Goal: Navigation & Orientation: Find specific page/section

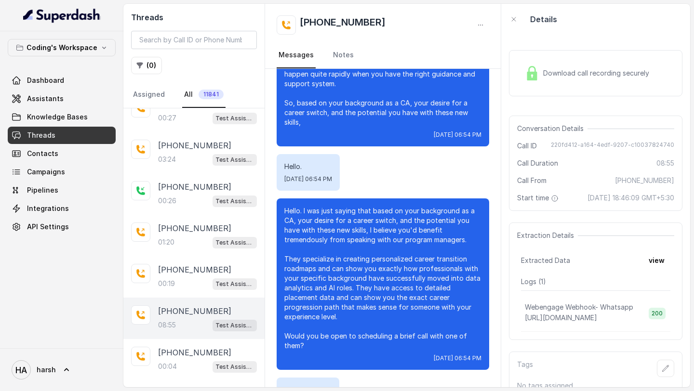
scroll to position [160, 0]
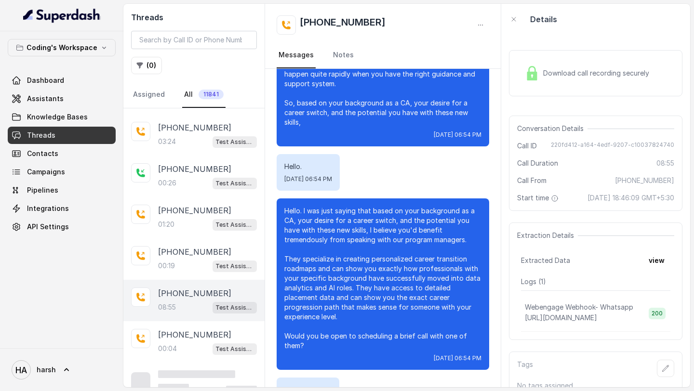
click at [545, 57] on div "Download call recording securely" at bounding box center [596, 73] width 174 height 46
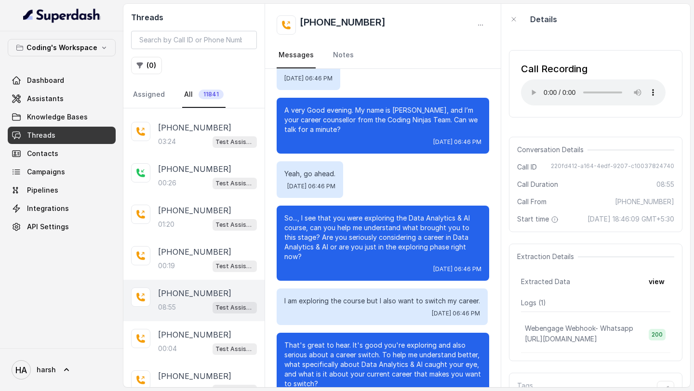
scroll to position [0, 0]
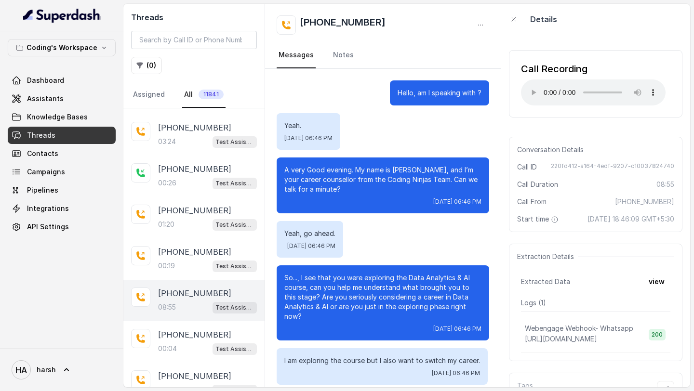
click at [566, 116] on div "Call Recording Your browser does not support the audio element." at bounding box center [596, 83] width 174 height 67
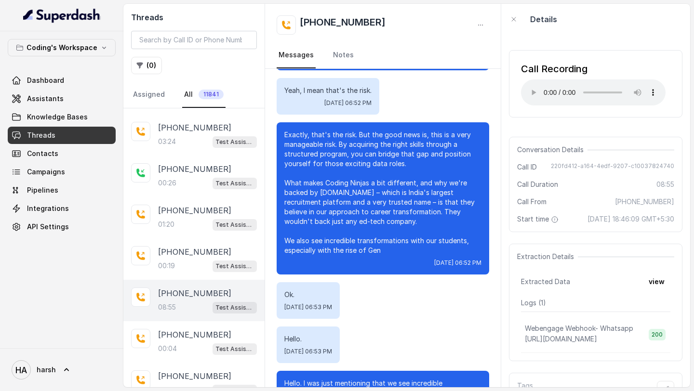
scroll to position [2524, 0]
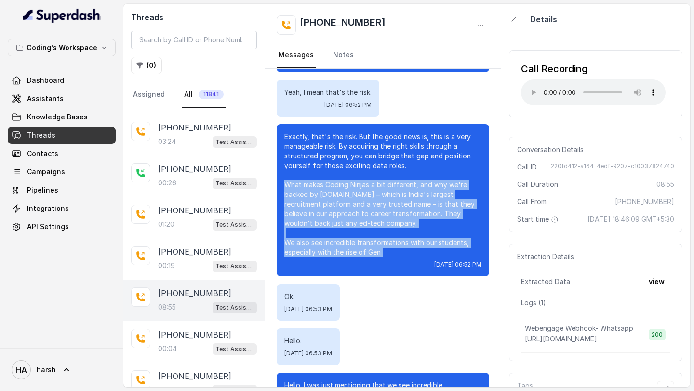
drag, startPoint x: 286, startPoint y: 146, endPoint x: 391, endPoint y: 219, distance: 128.1
click at [391, 219] on div "Exactly, that's the risk. But the good news is, this is a very manageable risk.…" at bounding box center [383, 200] width 213 height 152
copy p "What makes Coding Ninjas a bit different, and why we're backed by Naukri.com – …"
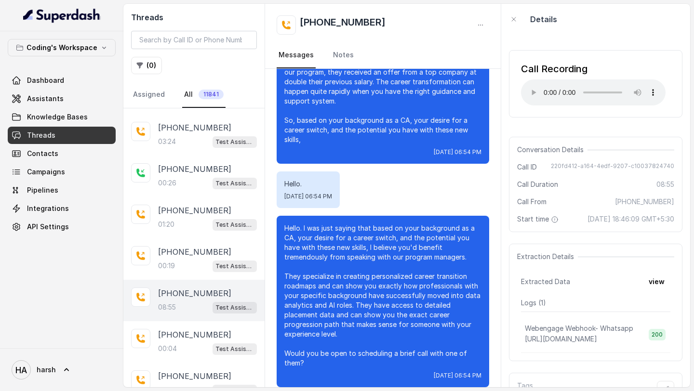
scroll to position [3050, 0]
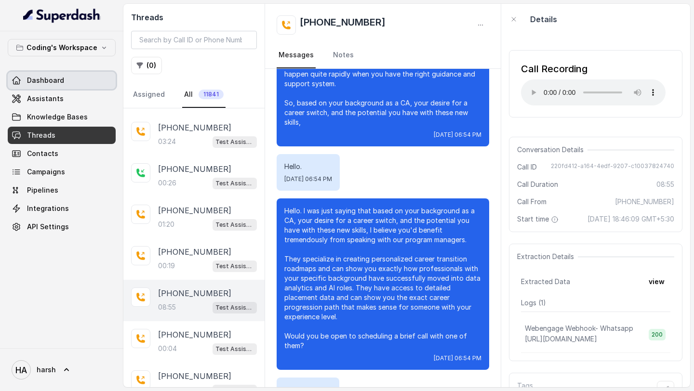
click at [65, 78] on link "Dashboard" at bounding box center [62, 80] width 108 height 17
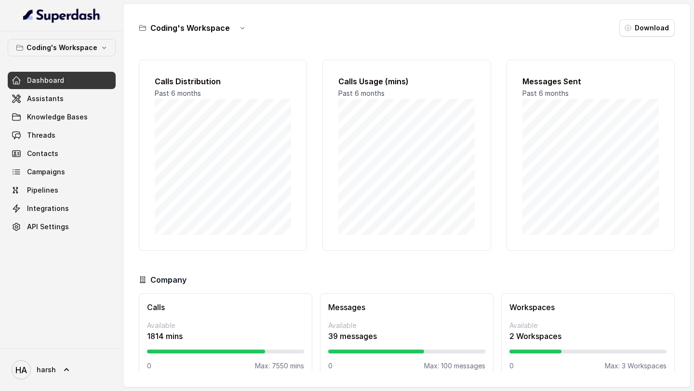
scroll to position [14, 0]
click at [37, 135] on span "Threads" at bounding box center [41, 136] width 28 height 10
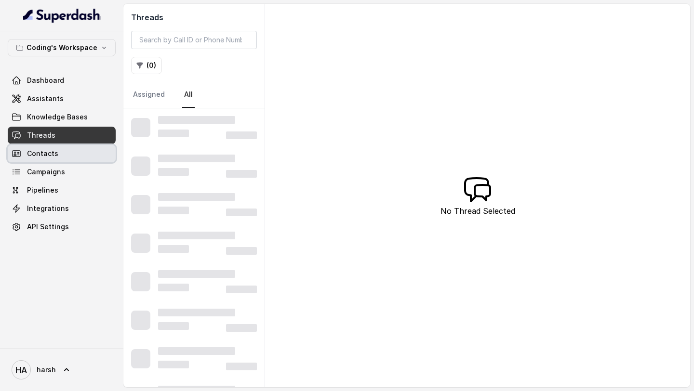
click at [44, 151] on span "Contacts" at bounding box center [42, 154] width 31 height 10
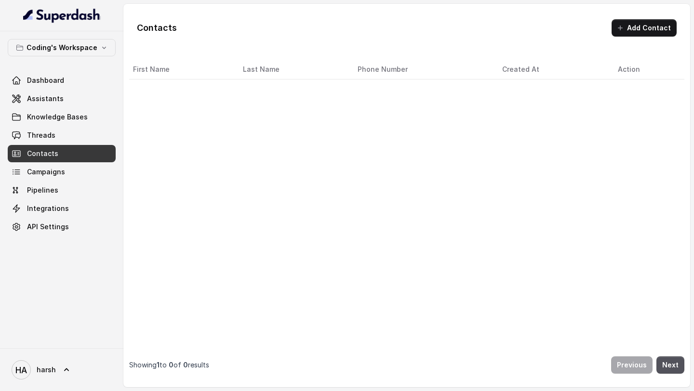
click at [45, 181] on div "Dashboard Assistants Knowledge Bases Threads Contacts Campaigns Pipelines Integ…" at bounding box center [62, 154] width 108 height 164
click at [47, 173] on span "Campaigns" at bounding box center [46, 172] width 38 height 10
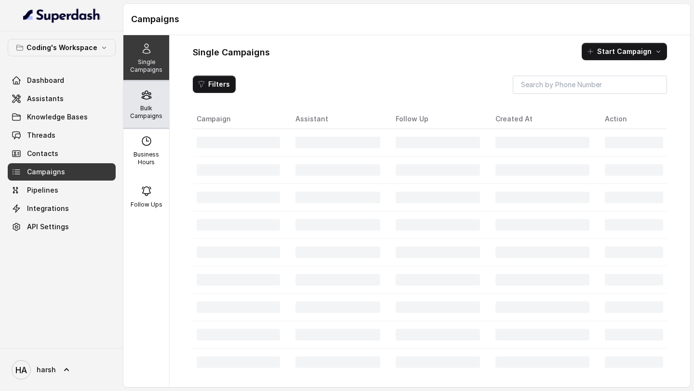
click at [147, 116] on p "Bulk Campaigns" at bounding box center [146, 112] width 38 height 15
